Goal: Check status: Check status

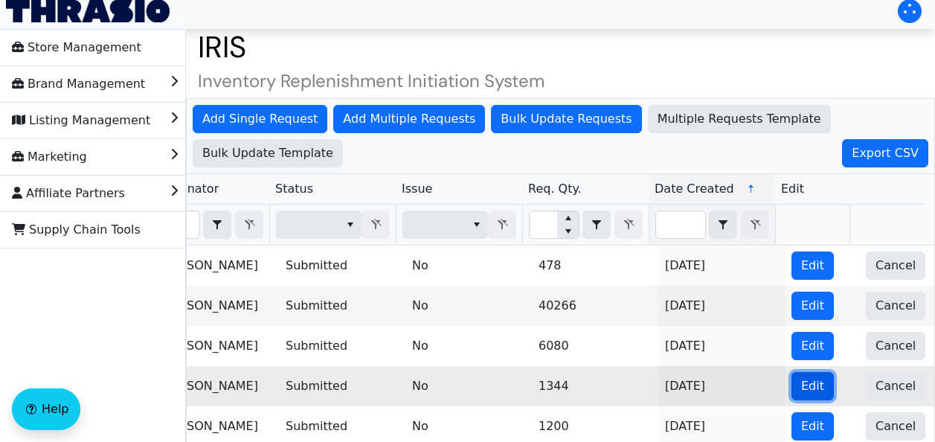
click at [802, 383] on span "Edit" at bounding box center [813, 386] width 23 height 18
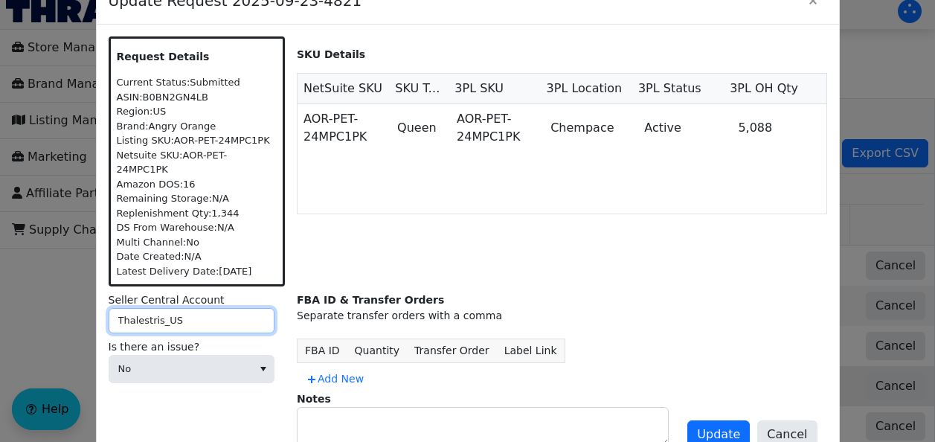
click at [135, 310] on input "Thalestris_US" at bounding box center [192, 320] width 166 height 25
drag, startPoint x: 156, startPoint y: 313, endPoint x: 82, endPoint y: 305, distance: 74.1
click at [82, 305] on div "Update Request 2025-09-23-4821 Request Details Current Status: Submitted ASIN: …" at bounding box center [467, 221] width 935 height 442
drag, startPoint x: 156, startPoint y: 314, endPoint x: 105, endPoint y: 313, distance: 51.4
click at [105, 313] on div "Request Details Current Status: Submitted ASIN: B0BN2GN4LB Region: [GEOGRAPHIC_…" at bounding box center [468, 245] width 743 height 440
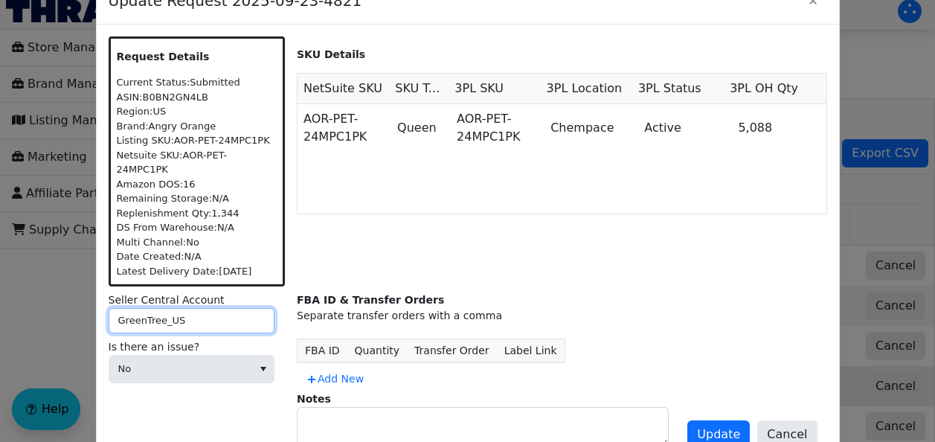
type input "GreenTree_US"
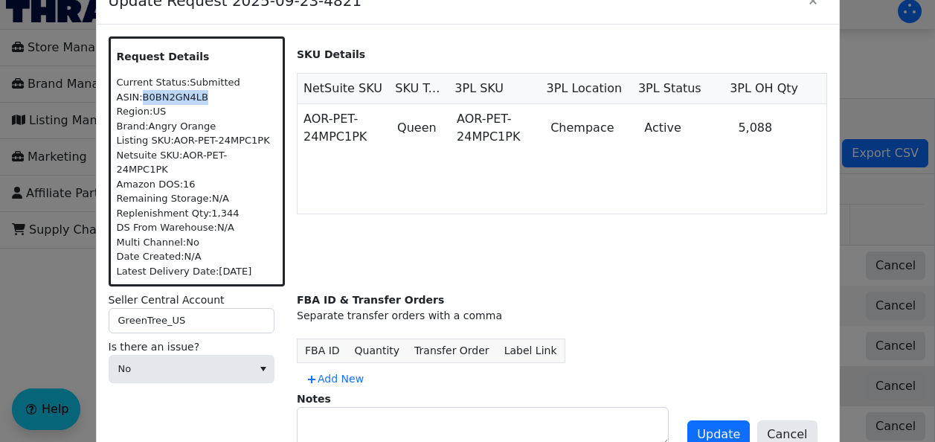
drag, startPoint x: 203, startPoint y: 100, endPoint x: 143, endPoint y: 106, distance: 60.6
click at [143, 105] on div "ASIN: B0BN2GN4LB" at bounding box center [197, 97] width 161 height 15
copy div "B0BN2GN4LB"
click at [711, 426] on span "Update" at bounding box center [718, 435] width 43 height 18
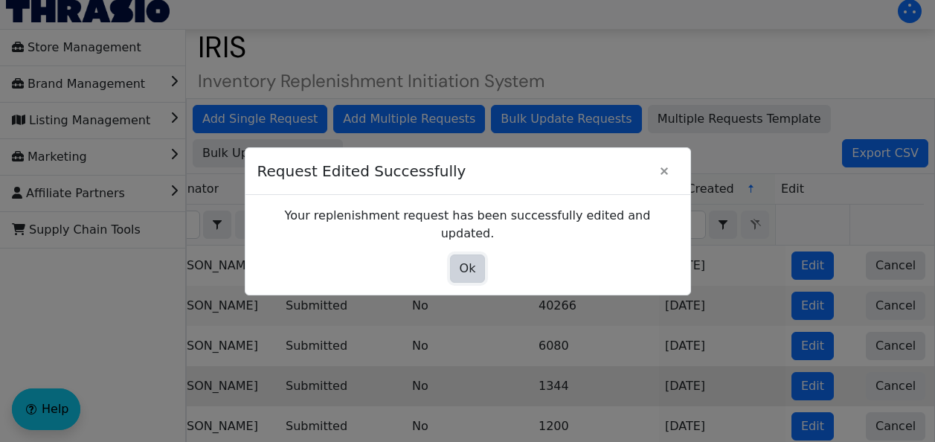
click at [461, 260] on span "Ok" at bounding box center [468, 269] width 16 height 18
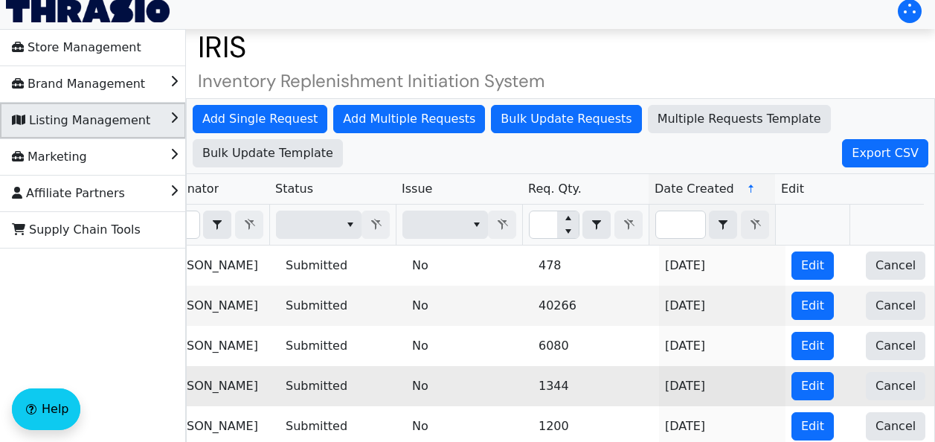
click at [67, 123] on span "Listing Management" at bounding box center [81, 121] width 138 height 24
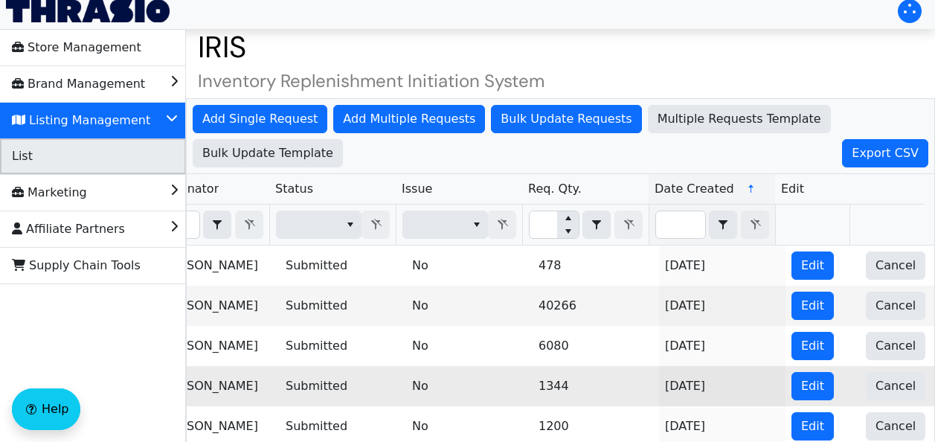
click at [57, 170] on li "List" at bounding box center [93, 156] width 186 height 36
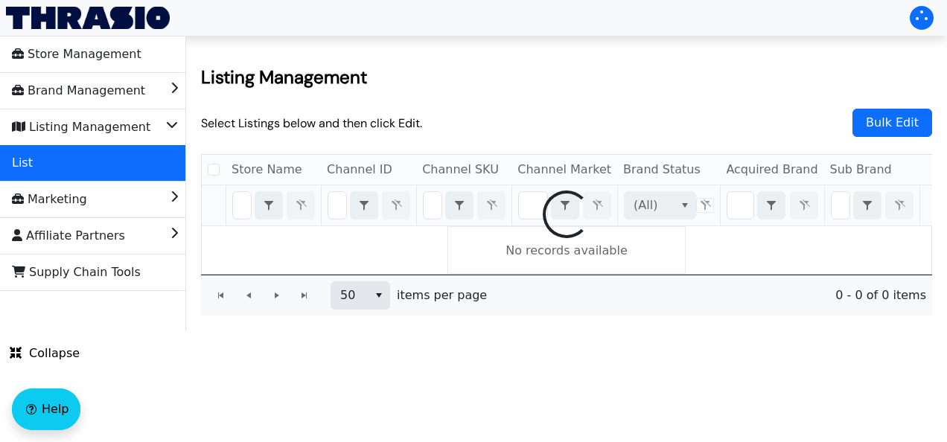
checkbox input "false"
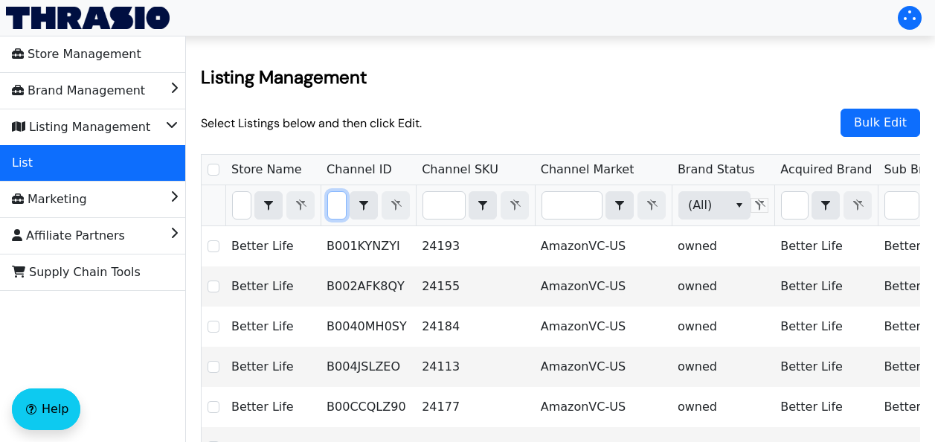
click at [336, 205] on input "Filter" at bounding box center [337, 205] width 18 height 27
type input "B0BN2GN4LB"
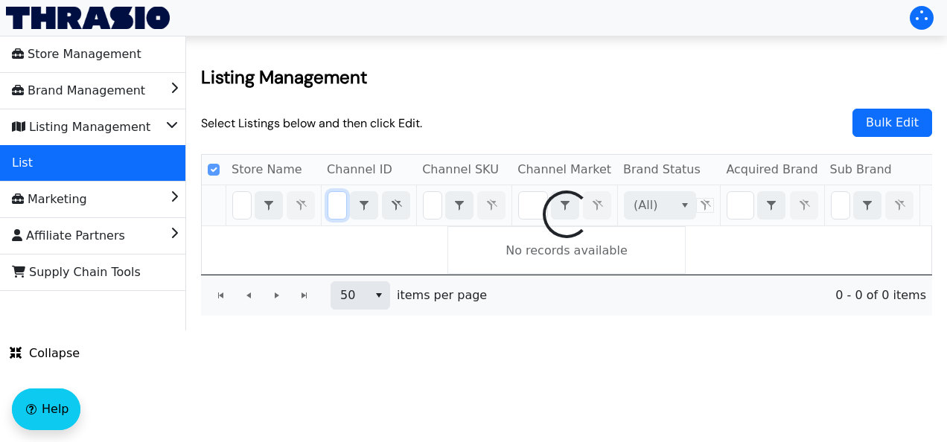
checkbox input "false"
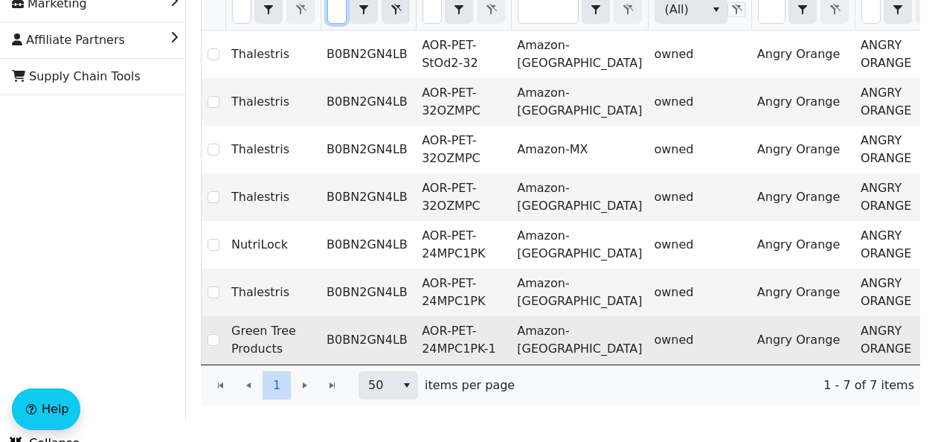
type input "B0BN2GN4LB"
click at [210, 343] on input "Select Row" at bounding box center [214, 340] width 12 height 12
checkbox input "true"
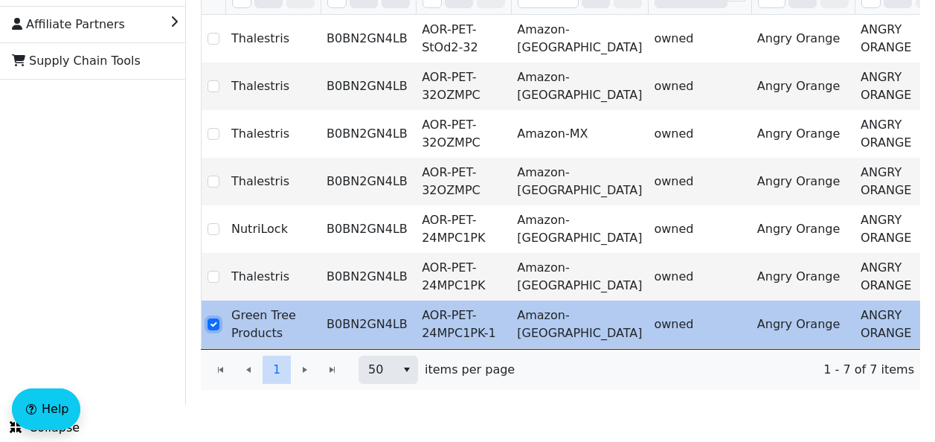
scroll to position [0, 62]
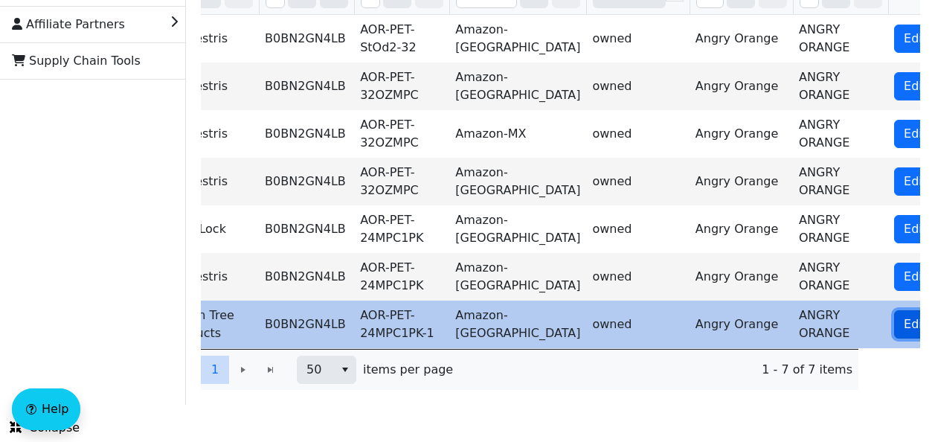
click at [904, 316] on span "Edit Listing" at bounding box center [937, 325] width 66 height 18
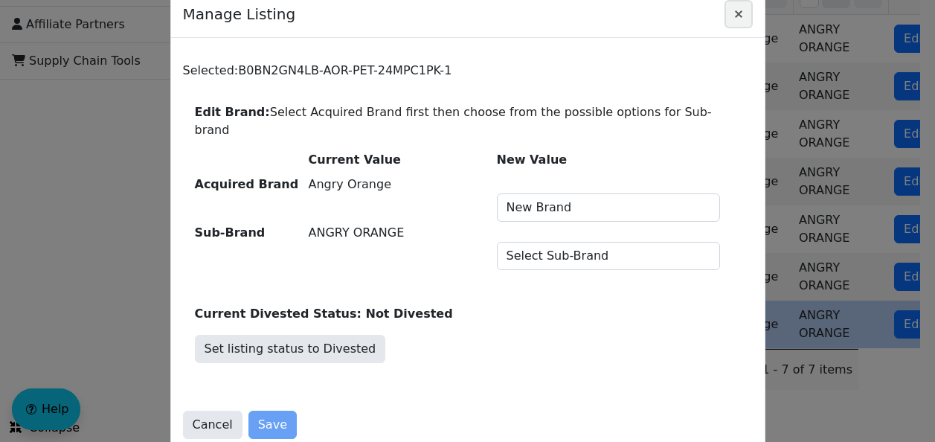
click at [741, 17] on icon "Close" at bounding box center [739, 14] width 18 height 12
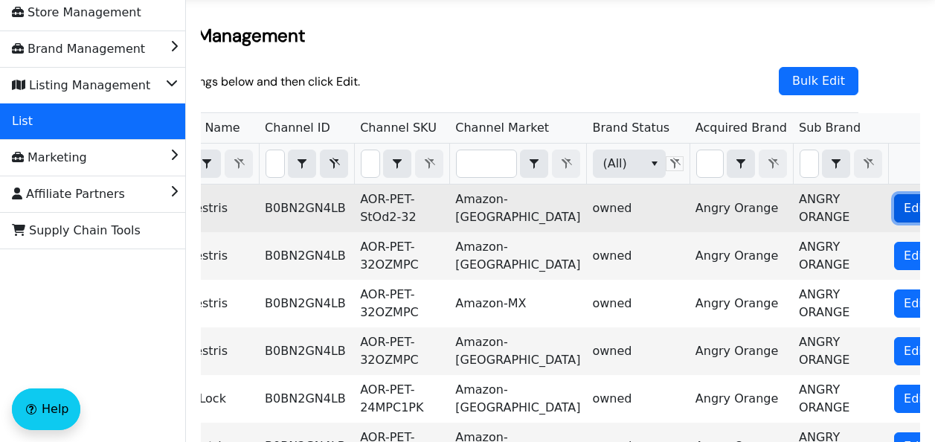
click at [904, 210] on span "Edit Listing" at bounding box center [937, 208] width 66 height 18
checkbox input "true"
checkbox input "false"
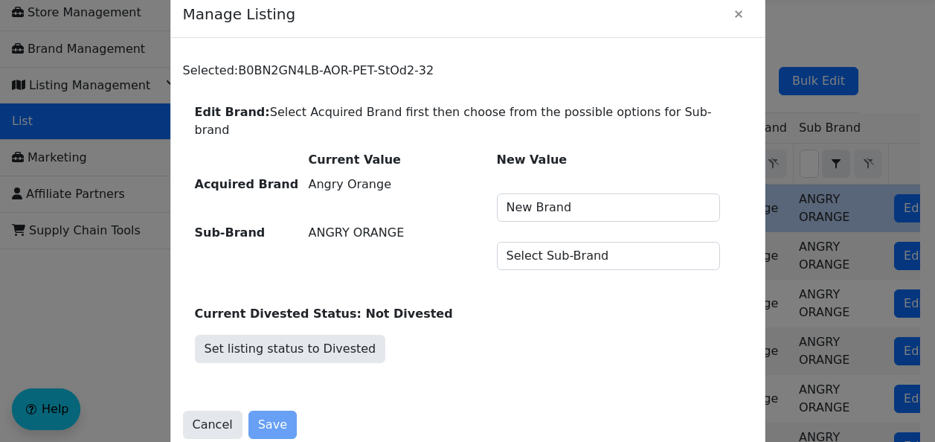
scroll to position [223, 0]
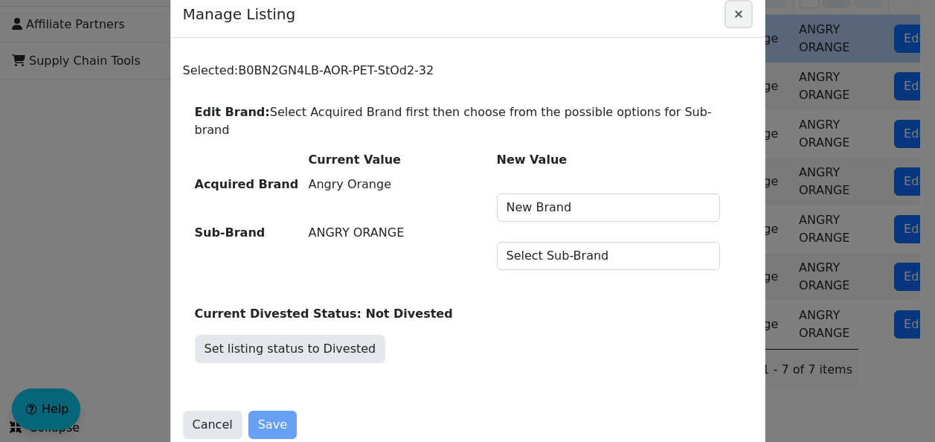
click at [741, 18] on icon "Close" at bounding box center [738, 13] width 7 height 7
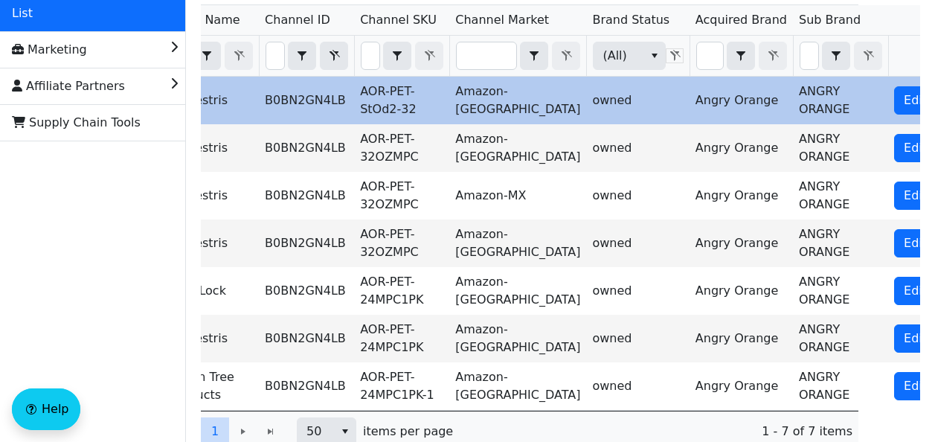
scroll to position [0, 0]
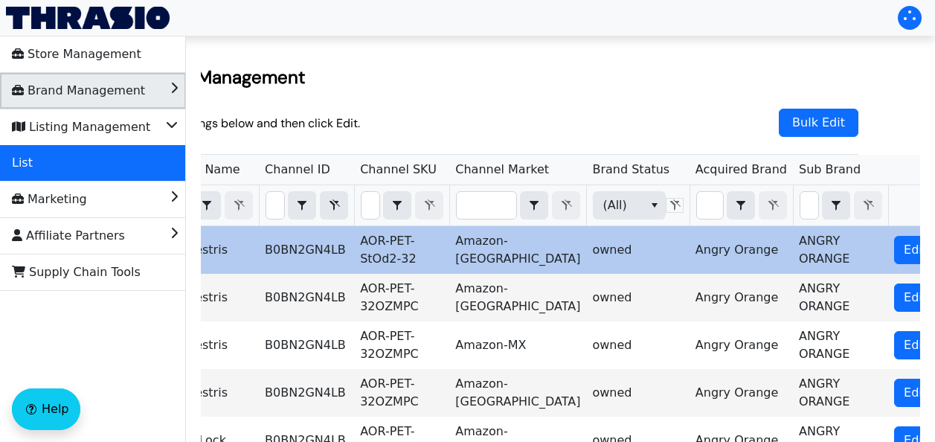
click at [164, 80] on li "Brand Management" at bounding box center [93, 91] width 186 height 36
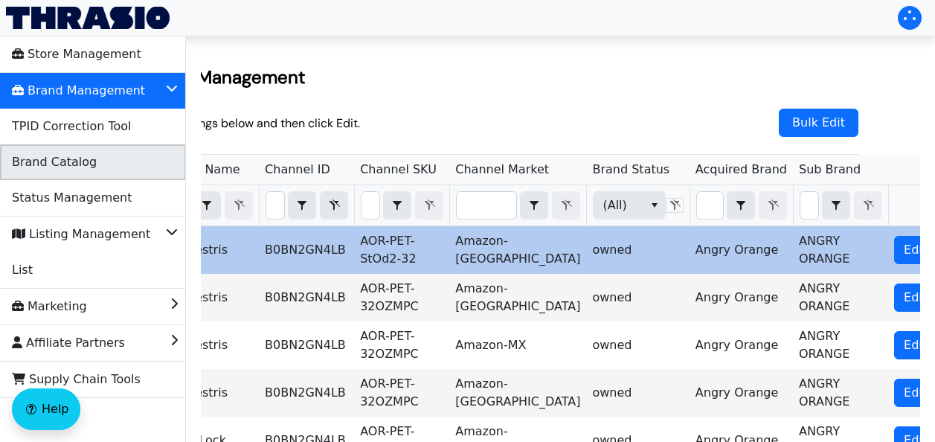
click at [67, 176] on li "Brand Catalog" at bounding box center [93, 162] width 186 height 36
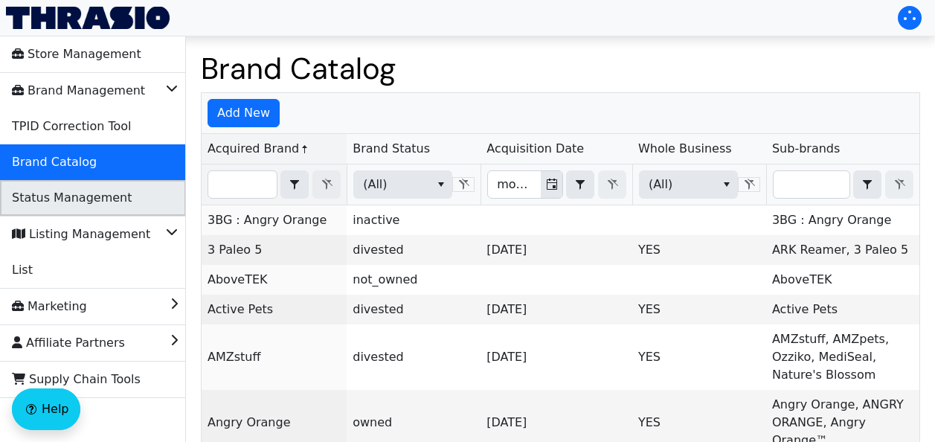
click at [67, 199] on span "Status Management" at bounding box center [72, 198] width 120 height 24
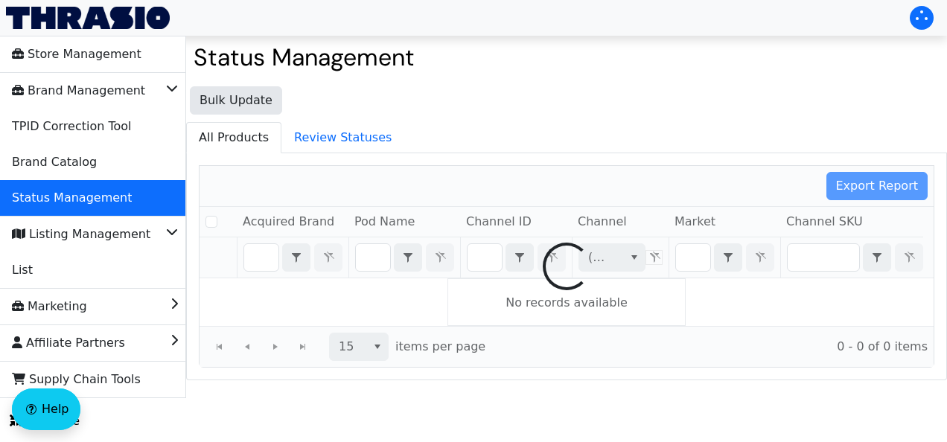
checkbox input "false"
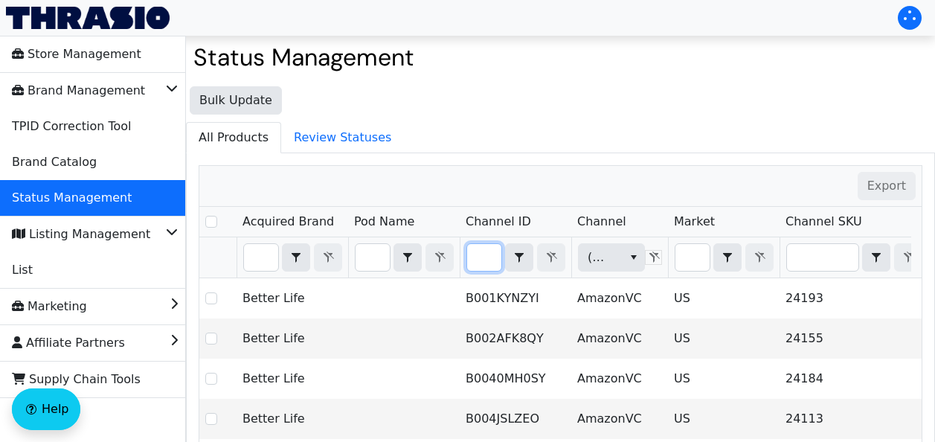
click at [479, 264] on input "Filter" at bounding box center [484, 257] width 34 height 27
type input "B0BN2GN4LB"
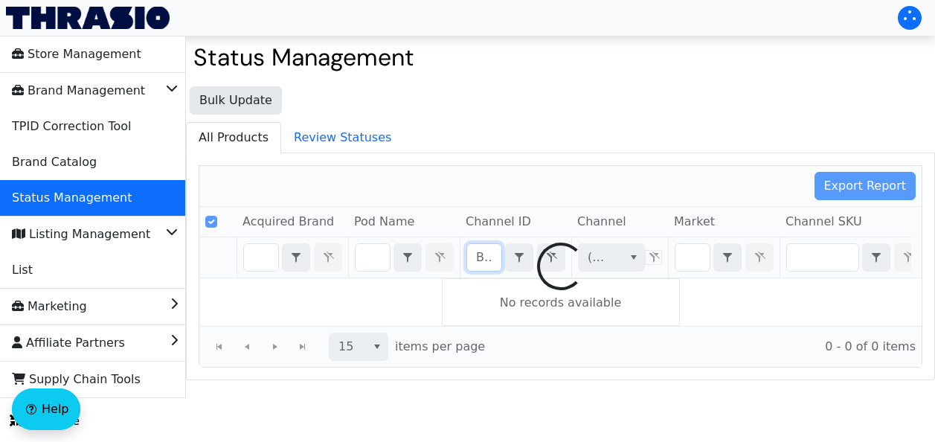
scroll to position [0, 54]
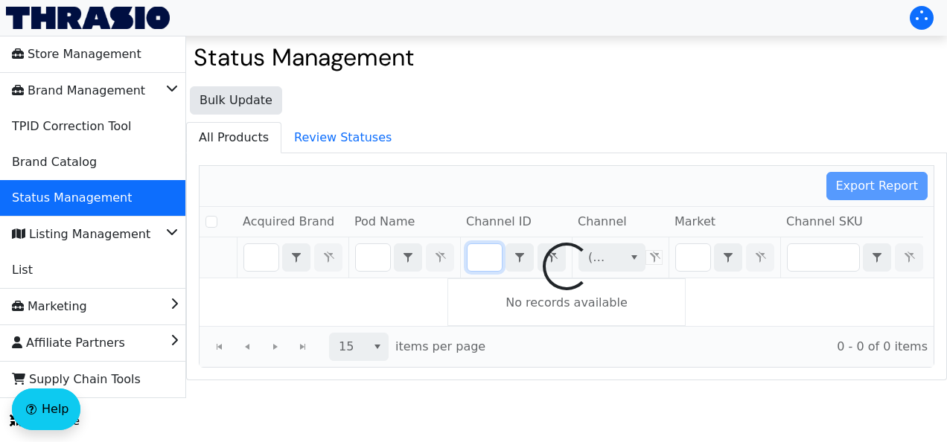
checkbox input "false"
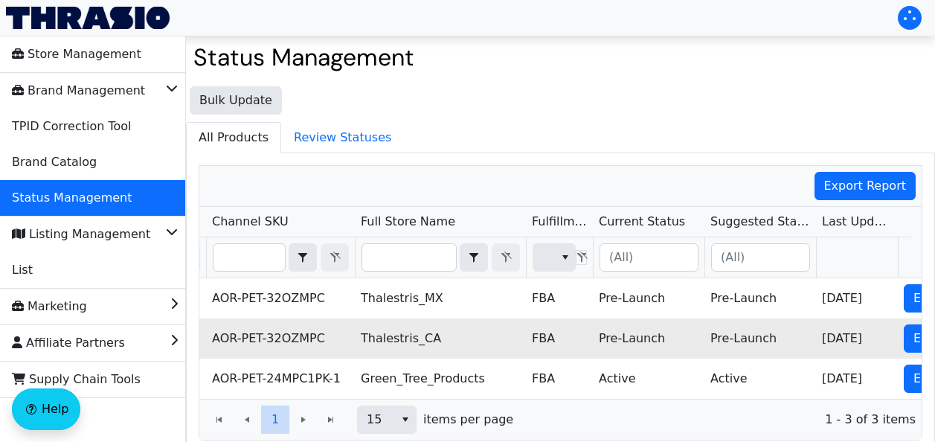
scroll to position [0, 560]
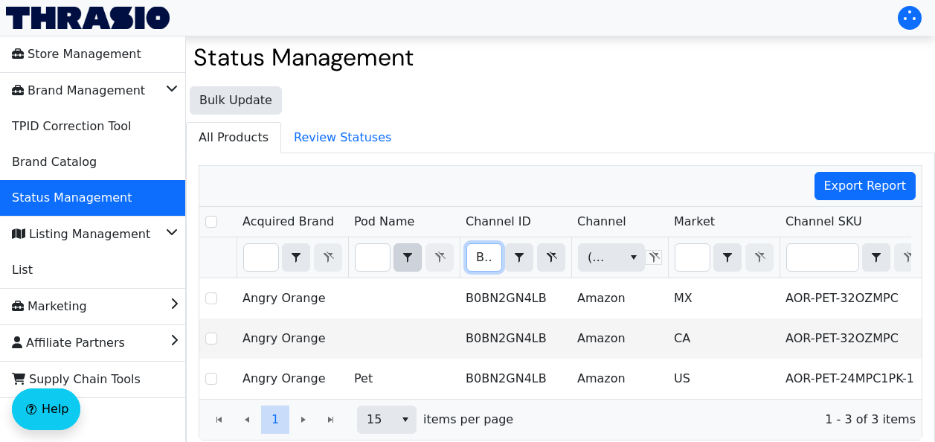
drag, startPoint x: 493, startPoint y: 255, endPoint x: 396, endPoint y: 256, distance: 97.5
click at [396, 256] on tr "B0BN2GN4LB Contains (All) (All)" at bounding box center [872, 257] width 1347 height 41
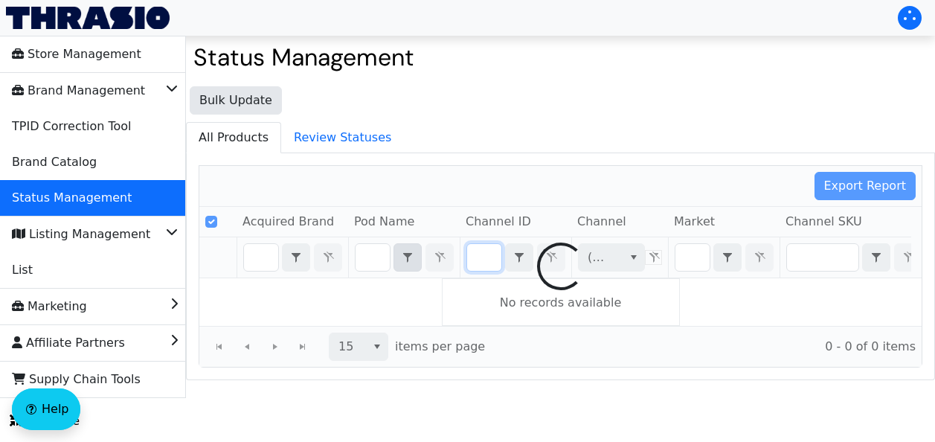
checkbox input "true"
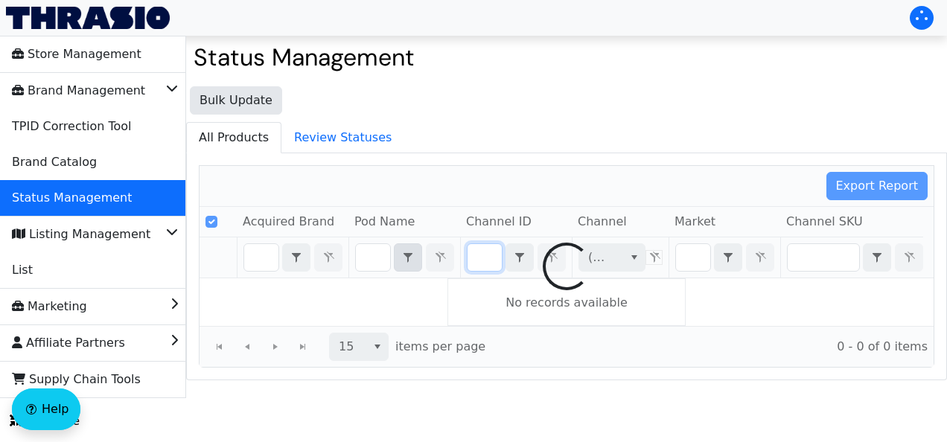
type input "B0BN2GN4LB"
checkbox input "false"
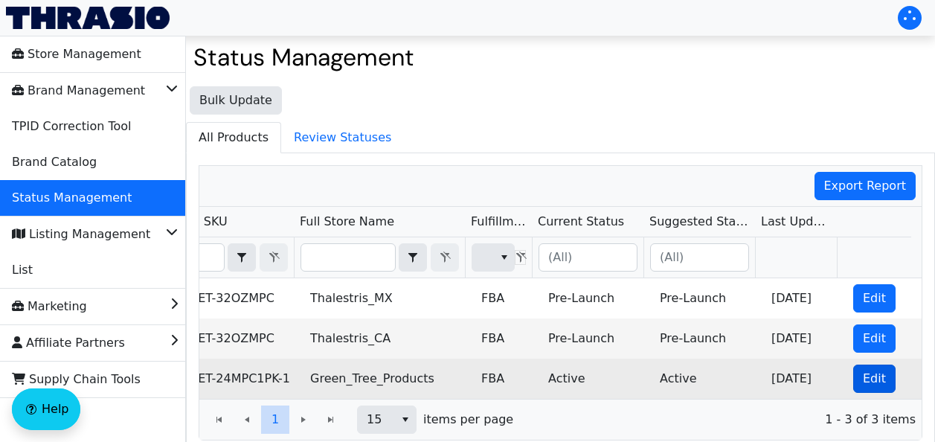
type input "B0BN2GN4LB"
click at [863, 374] on span "Edit" at bounding box center [874, 379] width 23 height 18
checkbox input "true"
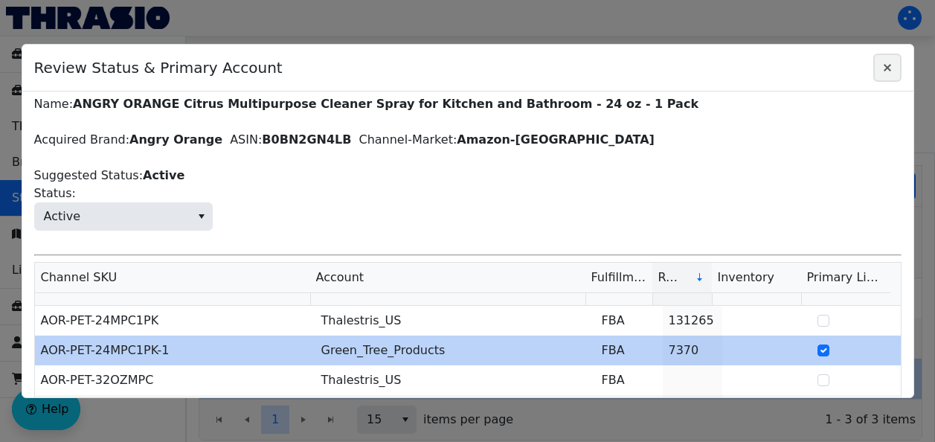
click at [885, 65] on icon "Close" at bounding box center [887, 67] width 7 height 7
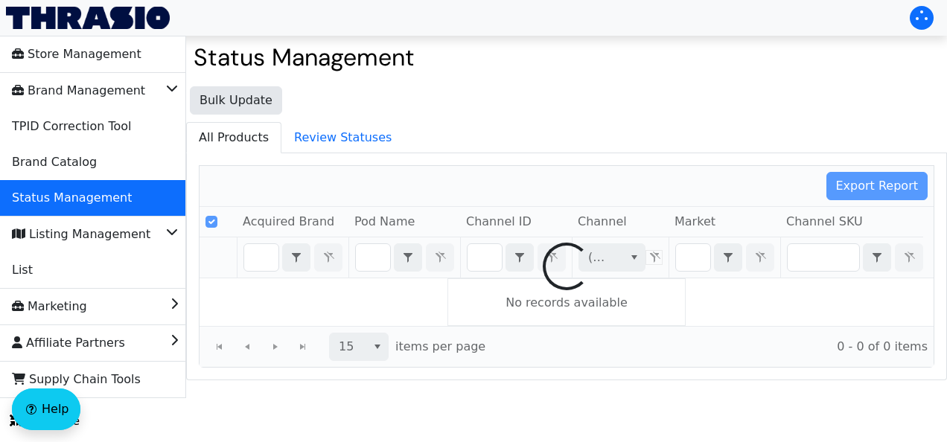
checkbox input "false"
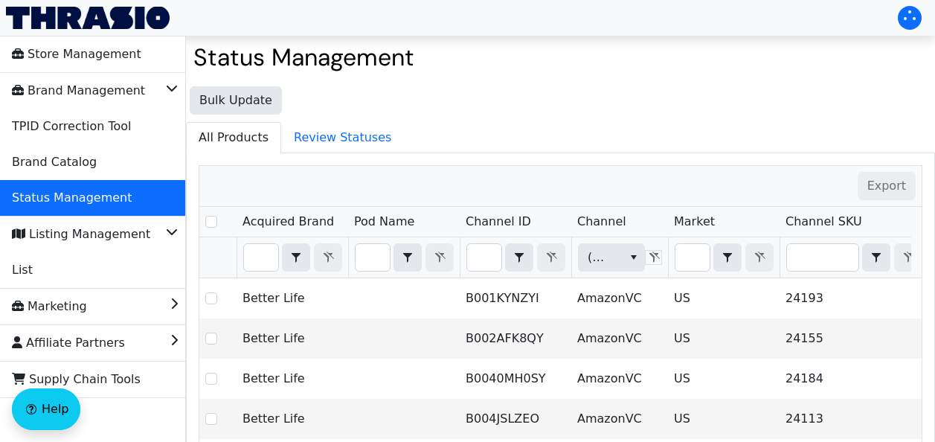
type input "B0BN2GN4LB"
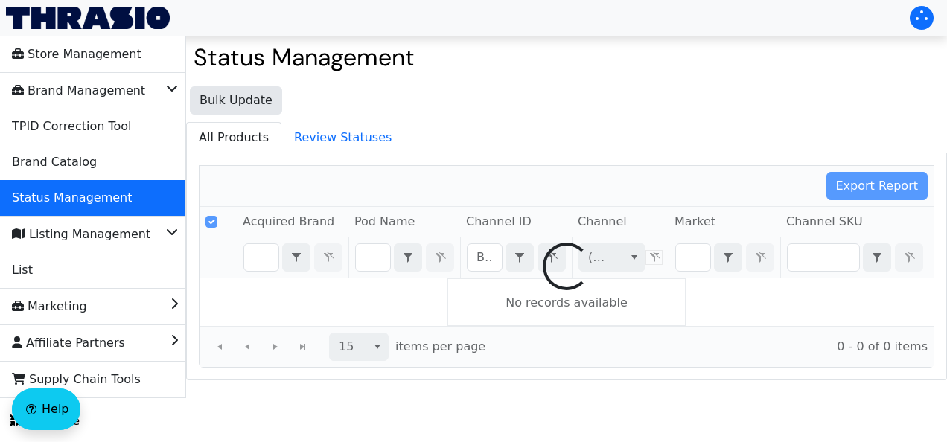
checkbox input "false"
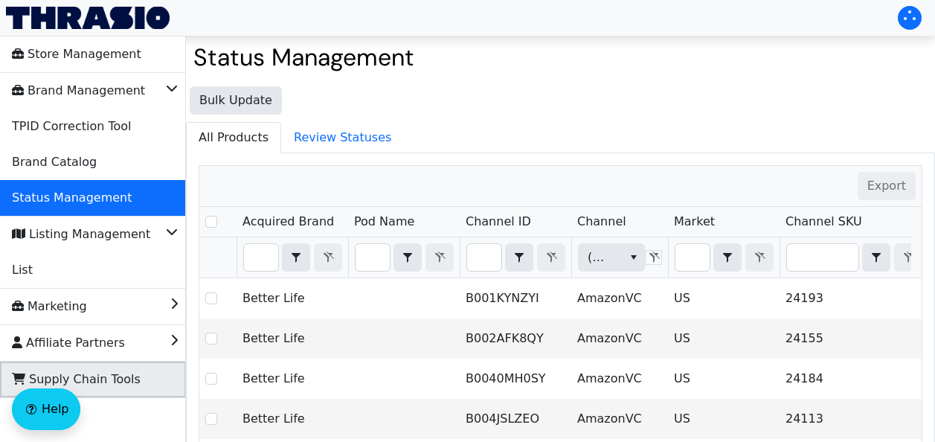
click at [103, 391] on span "Supply Chain Tools" at bounding box center [76, 380] width 129 height 24
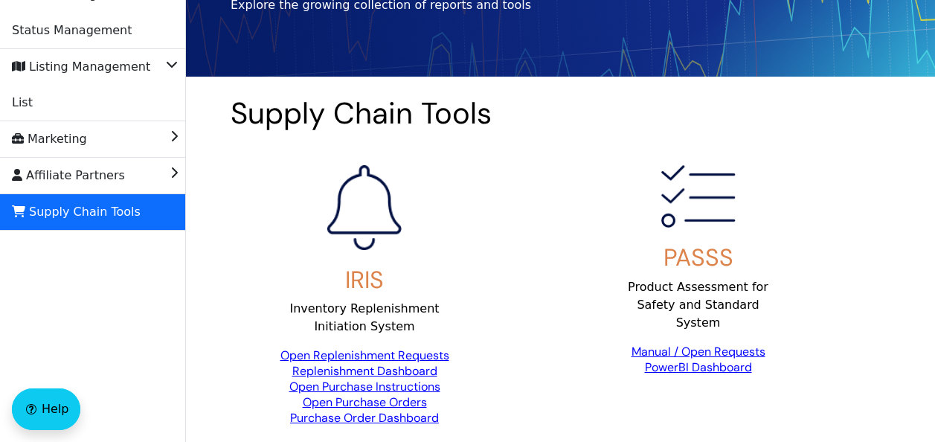
click at [351, 354] on link "Open Replenishment Requests" at bounding box center [365, 356] width 169 height 16
